Goal: Check status: Check status

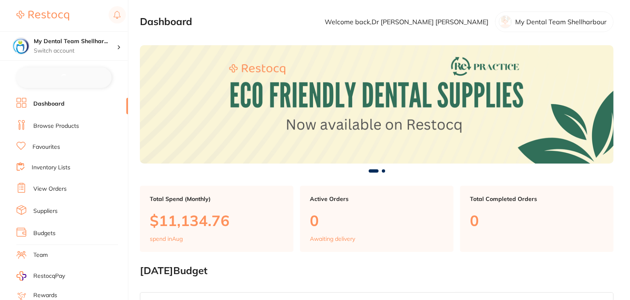
click at [60, 125] on link "Browse Products" at bounding box center [56, 126] width 46 height 8
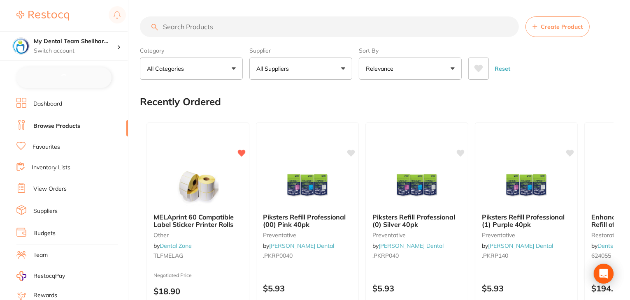
checkbox input "false"
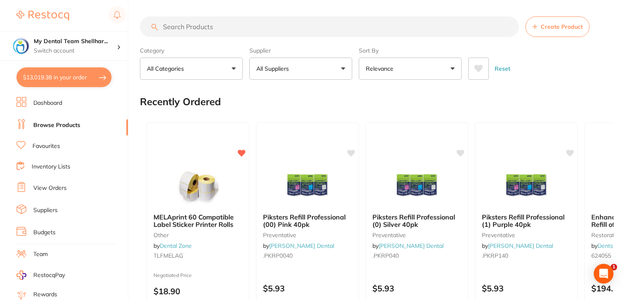
click at [201, 28] on input "search" at bounding box center [329, 26] width 379 height 21
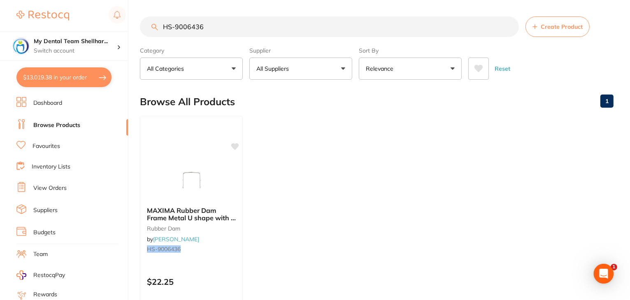
type input "HS-9006436"
click at [237, 145] on icon at bounding box center [236, 145] width 8 height 7
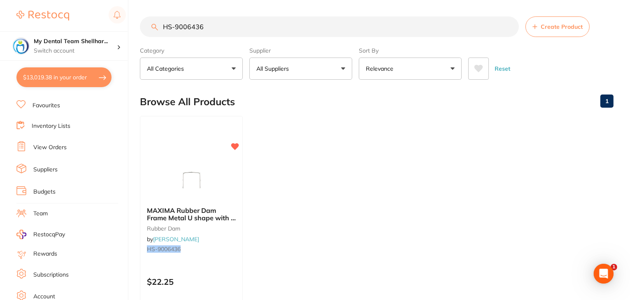
scroll to position [83, 0]
click at [50, 295] on link "Log Out" at bounding box center [43, 299] width 21 height 8
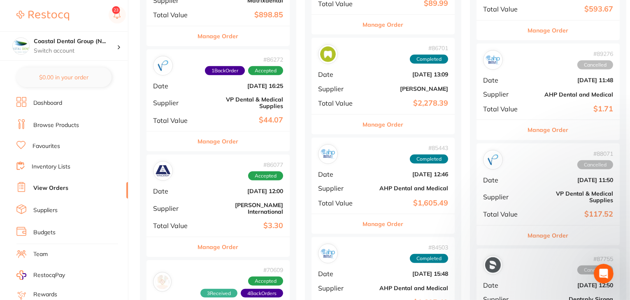
scroll to position [452, 0]
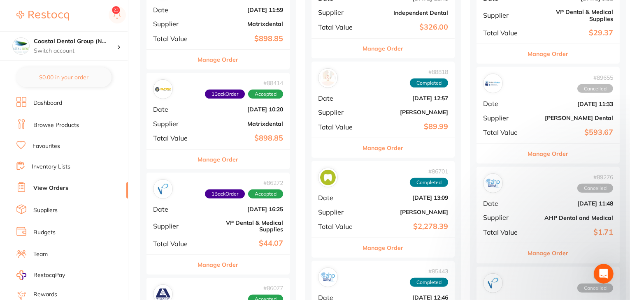
click at [216, 158] on button "Manage Order" at bounding box center [218, 160] width 41 height 20
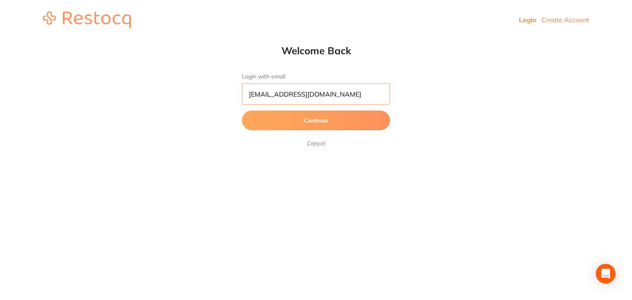
click at [315, 94] on input "dhanie@restocq.com" at bounding box center [316, 93] width 148 height 21
type input "[EMAIL_ADDRESS][DOMAIN_NAME]"
click at [299, 122] on button "Continue" at bounding box center [316, 121] width 148 height 20
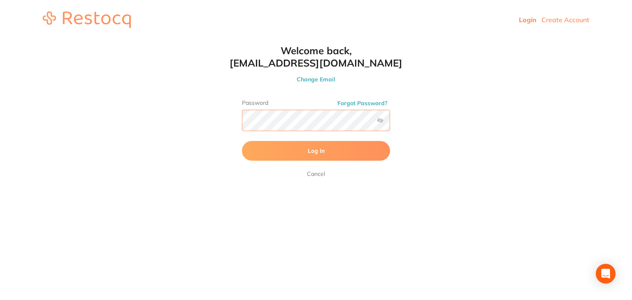
click at [242, 141] on button "Log In" at bounding box center [316, 151] width 148 height 20
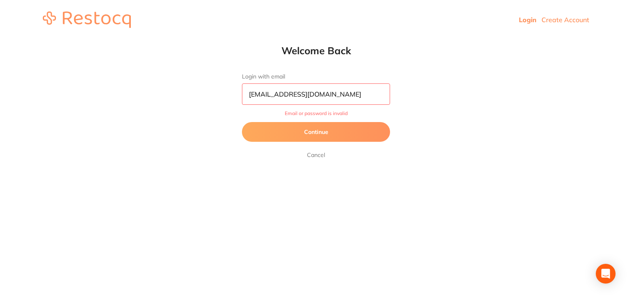
click at [324, 132] on button "Continue" at bounding box center [316, 132] width 148 height 20
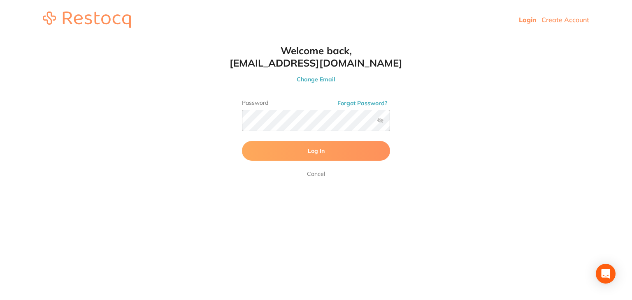
click at [378, 120] on label at bounding box center [380, 120] width 7 height 7
click at [390, 123] on input "checkbox" at bounding box center [390, 123] width 0 height 0
click at [242, 141] on button "Log In" at bounding box center [316, 151] width 148 height 20
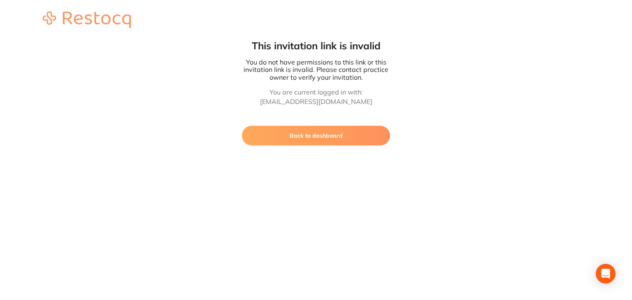
click at [288, 137] on button "Back to dashboard" at bounding box center [316, 136] width 148 height 20
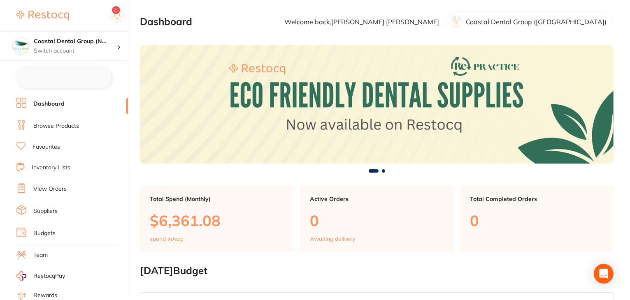
click at [54, 186] on link "View Orders" at bounding box center [49, 189] width 33 height 8
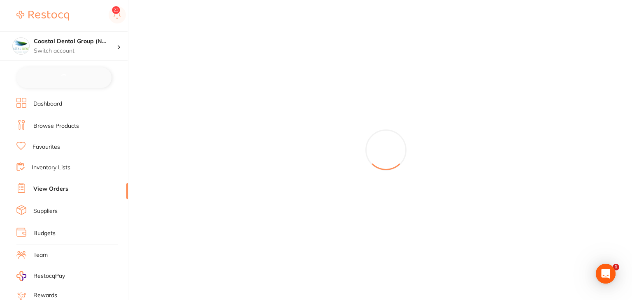
checkbox input "false"
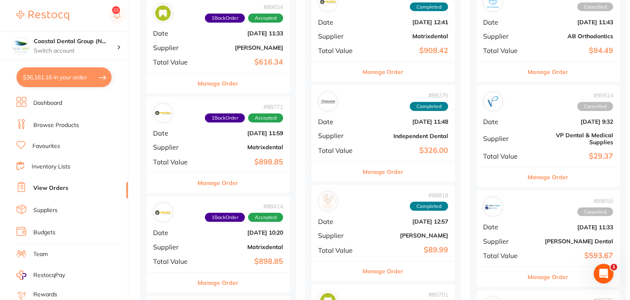
scroll to position [370, 0]
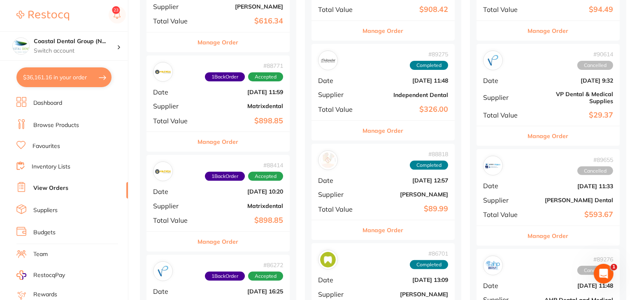
click at [224, 240] on button "Manage Order" at bounding box center [218, 242] width 41 height 20
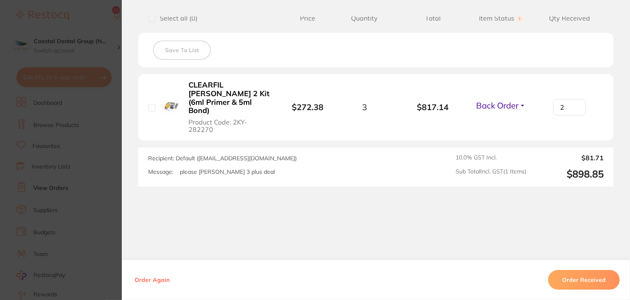
click at [522, 101] on button "Back Order" at bounding box center [500, 105] width 55 height 10
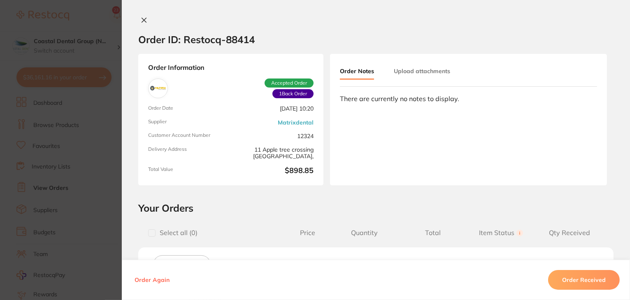
click at [142, 20] on icon at bounding box center [144, 20] width 5 height 5
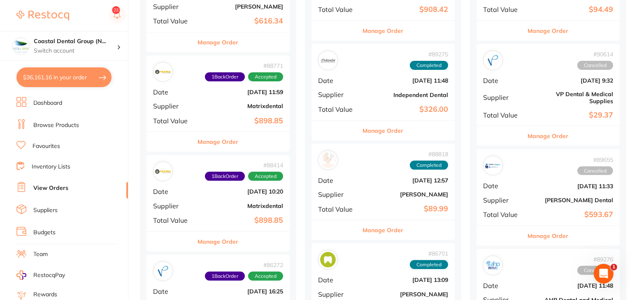
click at [220, 242] on button "Manage Order" at bounding box center [218, 242] width 41 height 20
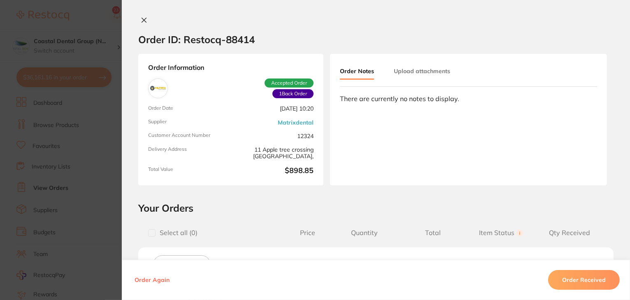
click at [143, 17] on icon at bounding box center [144, 20] width 7 height 7
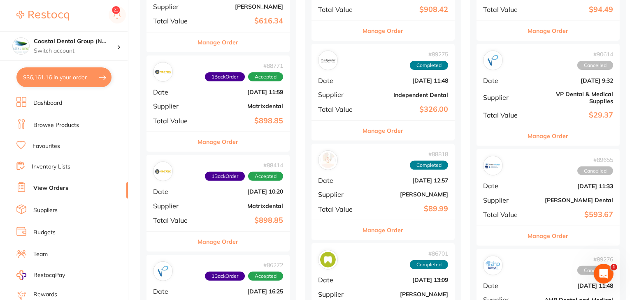
click at [211, 143] on button "Manage Order" at bounding box center [218, 142] width 41 height 20
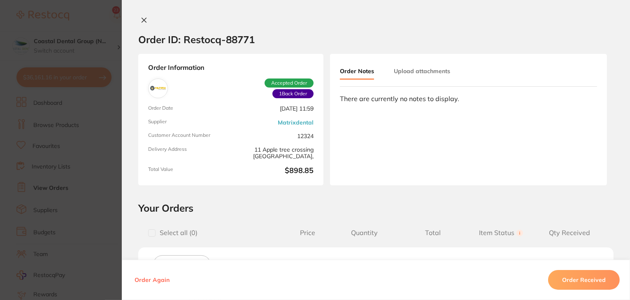
click at [145, 21] on icon at bounding box center [144, 20] width 7 height 7
